Goal: Check status

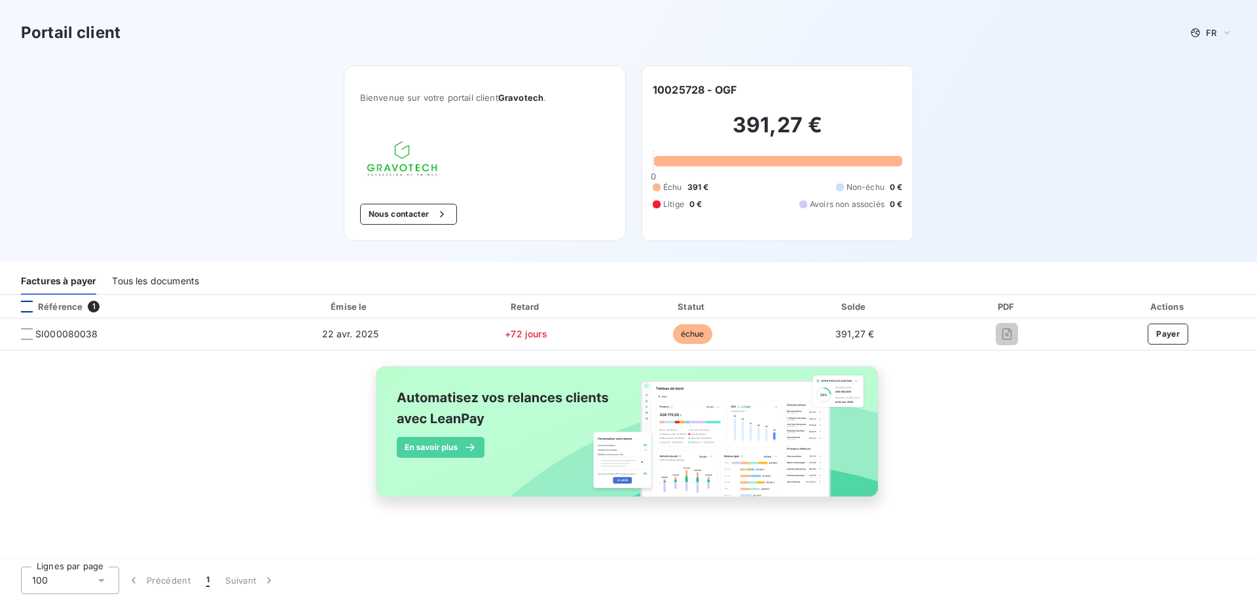
click at [27, 306] on div at bounding box center [27, 307] width 12 height 12
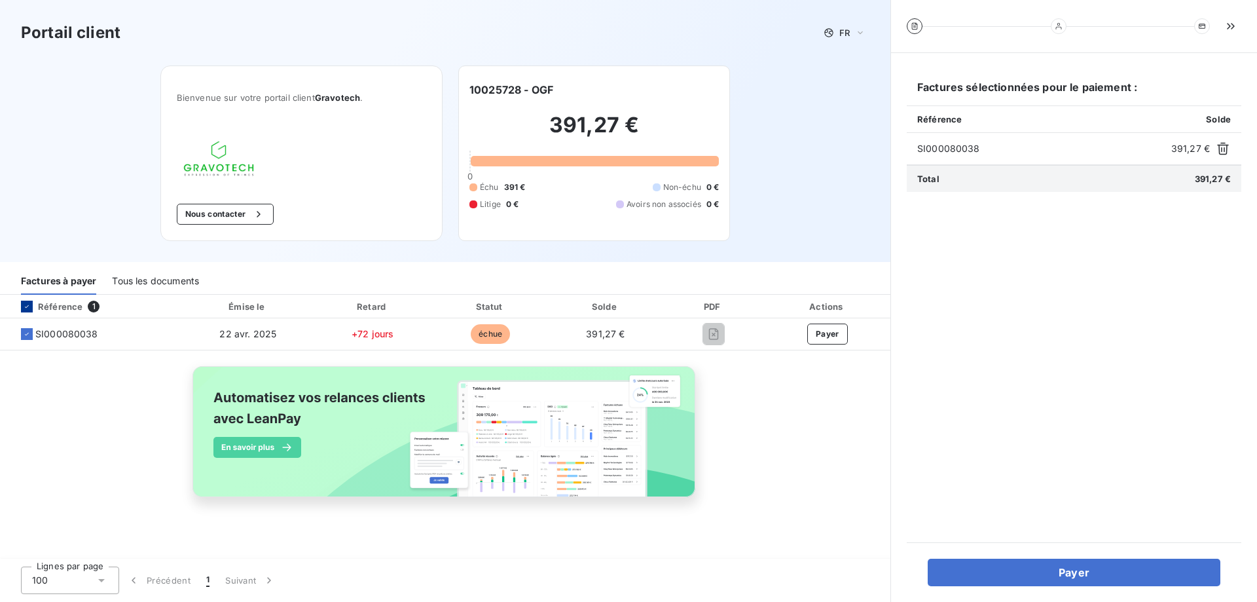
click at [27, 306] on icon at bounding box center [27, 307] width 8 height 8
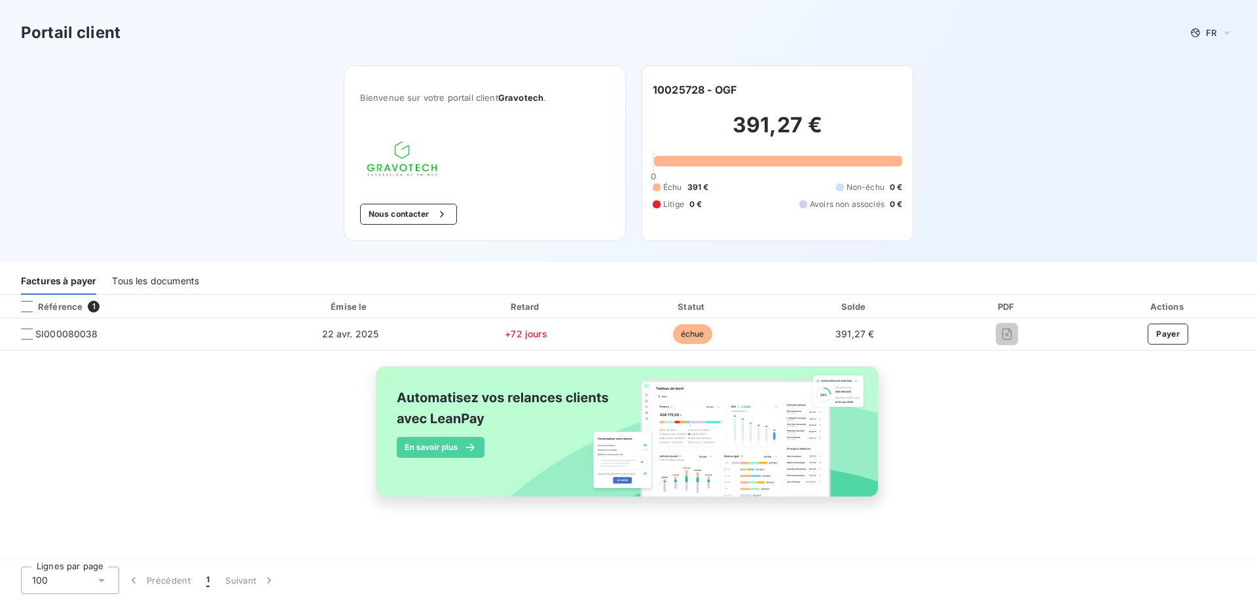
drag, startPoint x: 1117, startPoint y: 113, endPoint x: 938, endPoint y: 557, distance: 478.7
click at [939, 561] on div "Lignes par page 100 Précédent 1 Suivant" at bounding box center [628, 580] width 1257 height 43
click at [169, 103] on div "Portail client FR Bienvenue sur votre portail client Gravotech . Nous contacter…" at bounding box center [628, 131] width 1257 height 262
click at [701, 398] on img at bounding box center [628, 438] width 529 height 161
click at [29, 308] on div at bounding box center [27, 307] width 12 height 12
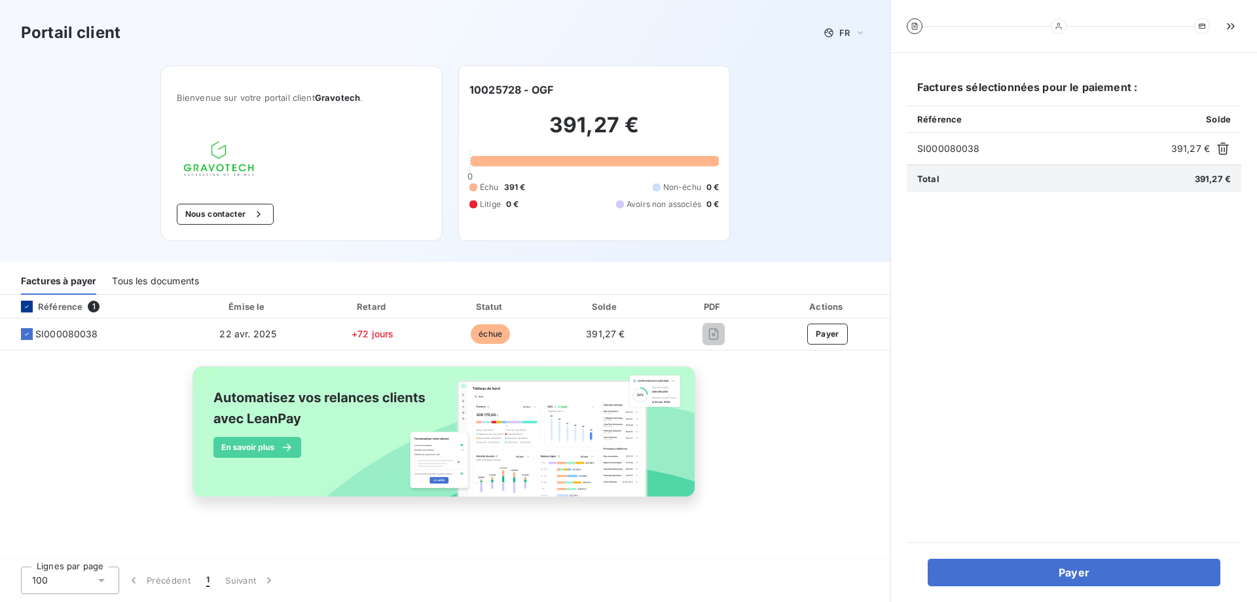
click at [28, 306] on icon at bounding box center [27, 307] width 8 height 8
